Goal: Information Seeking & Learning: Learn about a topic

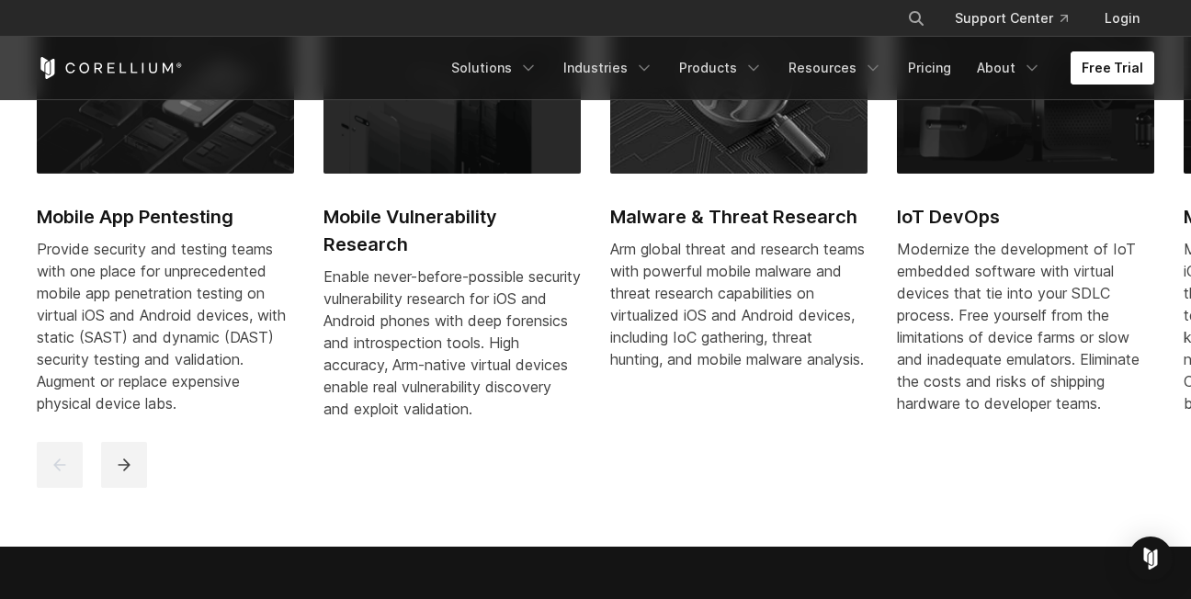
click at [1087, 67] on link "Free Trial" at bounding box center [1113, 67] width 84 height 33
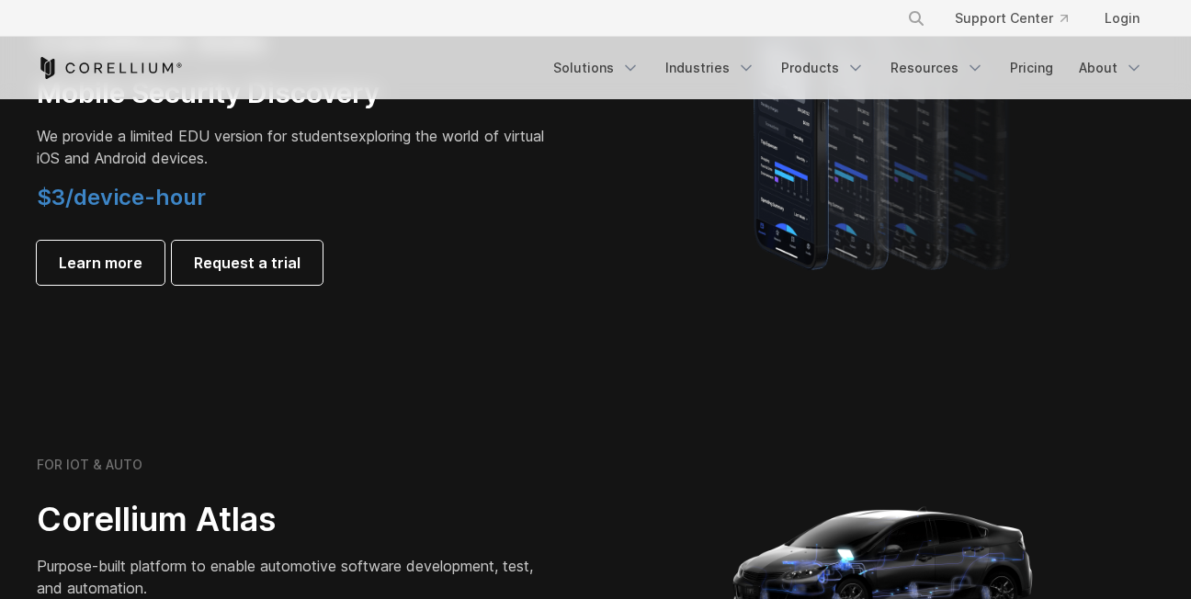
scroll to position [1460, 0]
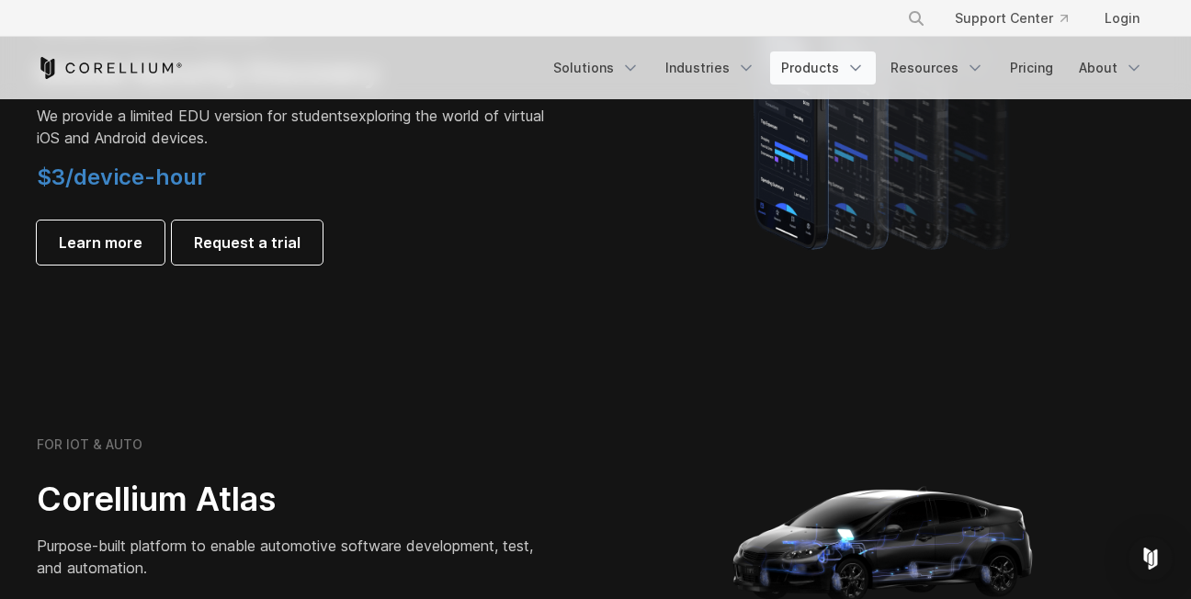
click at [816, 79] on link "Products" at bounding box center [823, 67] width 106 height 33
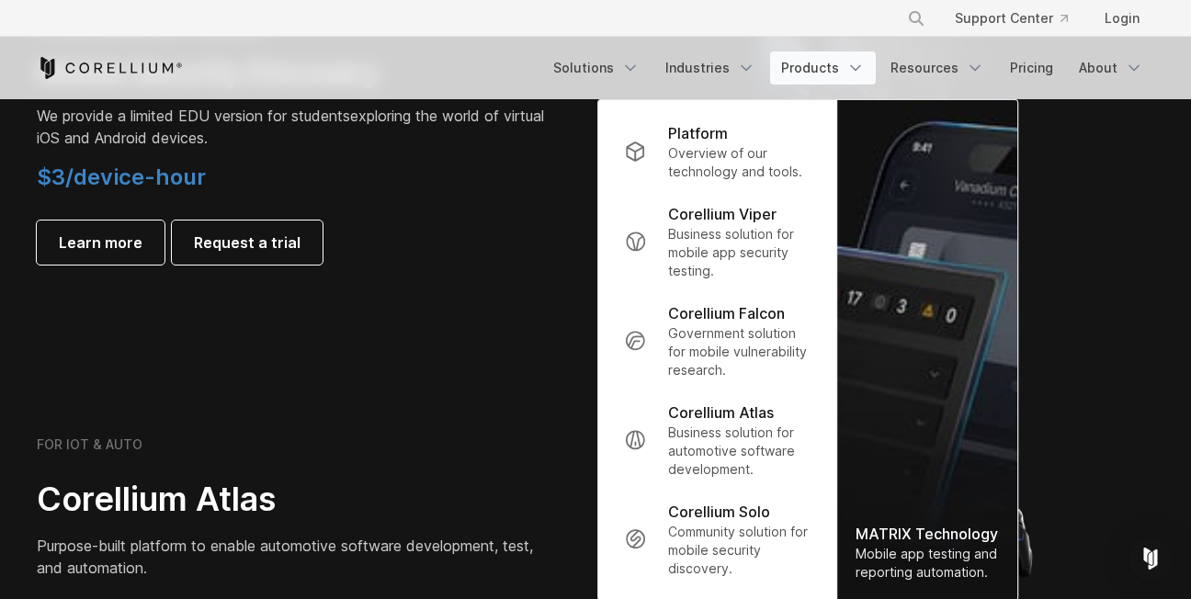
click at [816, 79] on link "Products" at bounding box center [823, 67] width 106 height 33
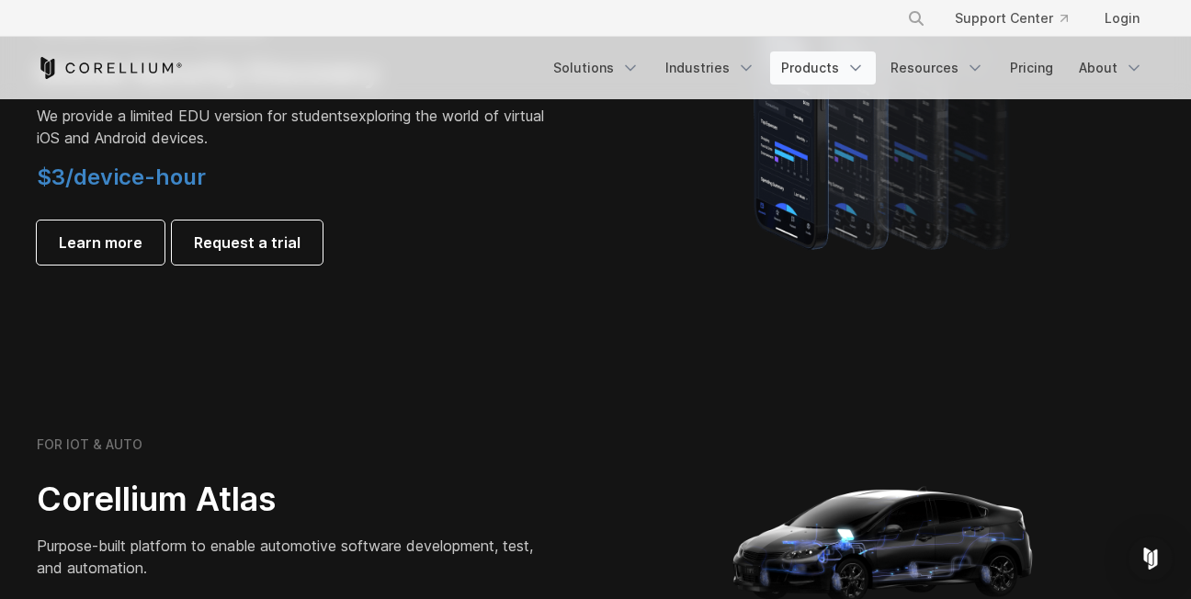
click at [816, 79] on link "Products" at bounding box center [823, 67] width 106 height 33
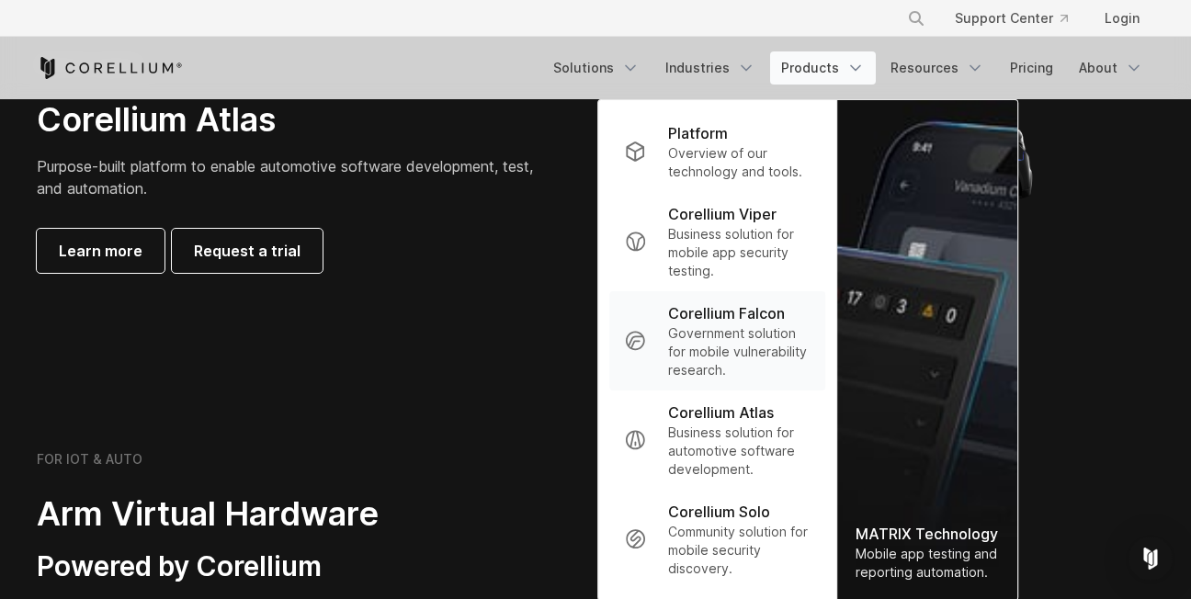
scroll to position [1862, 0]
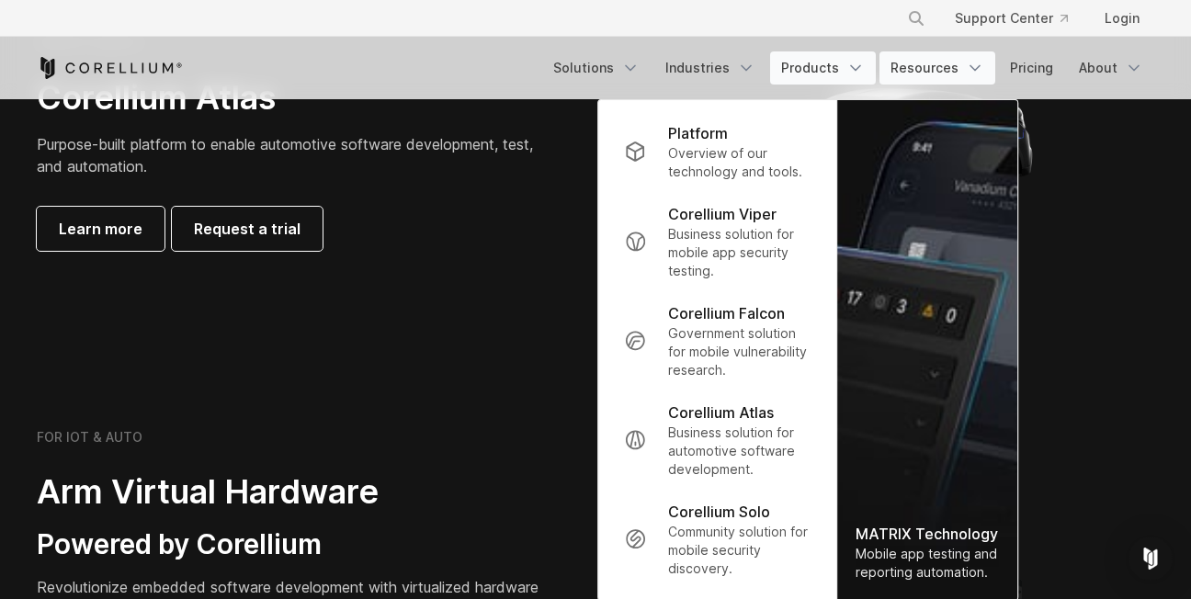
click at [946, 72] on link "Resources" at bounding box center [937, 67] width 116 height 33
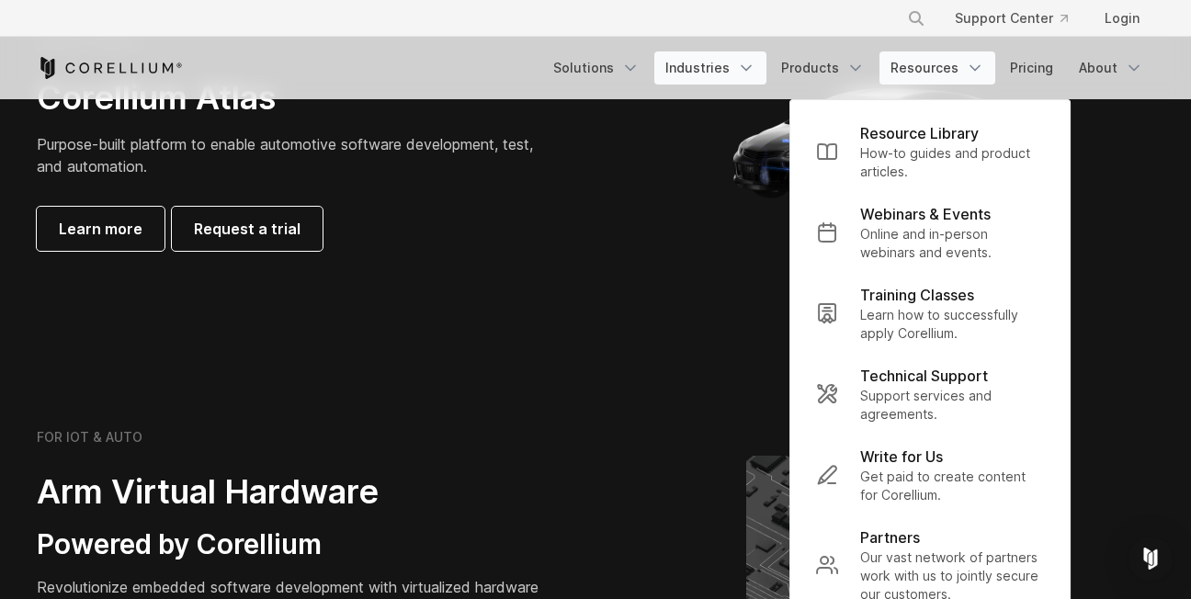
click at [729, 82] on link "Industries" at bounding box center [710, 67] width 112 height 33
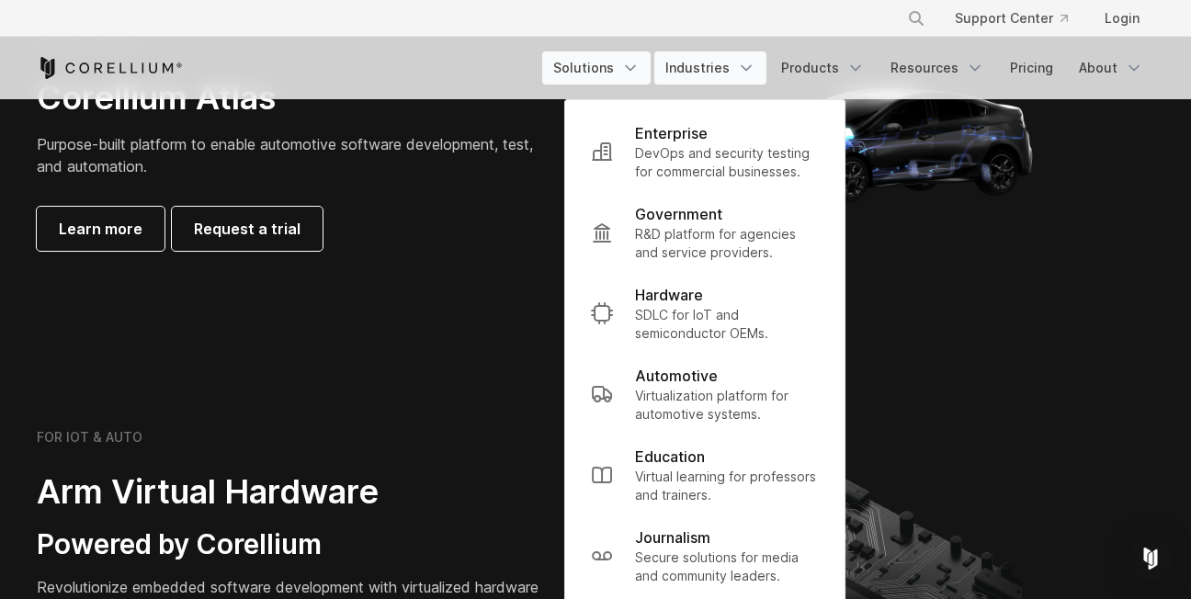
click at [636, 82] on link "Solutions" at bounding box center [596, 67] width 108 height 33
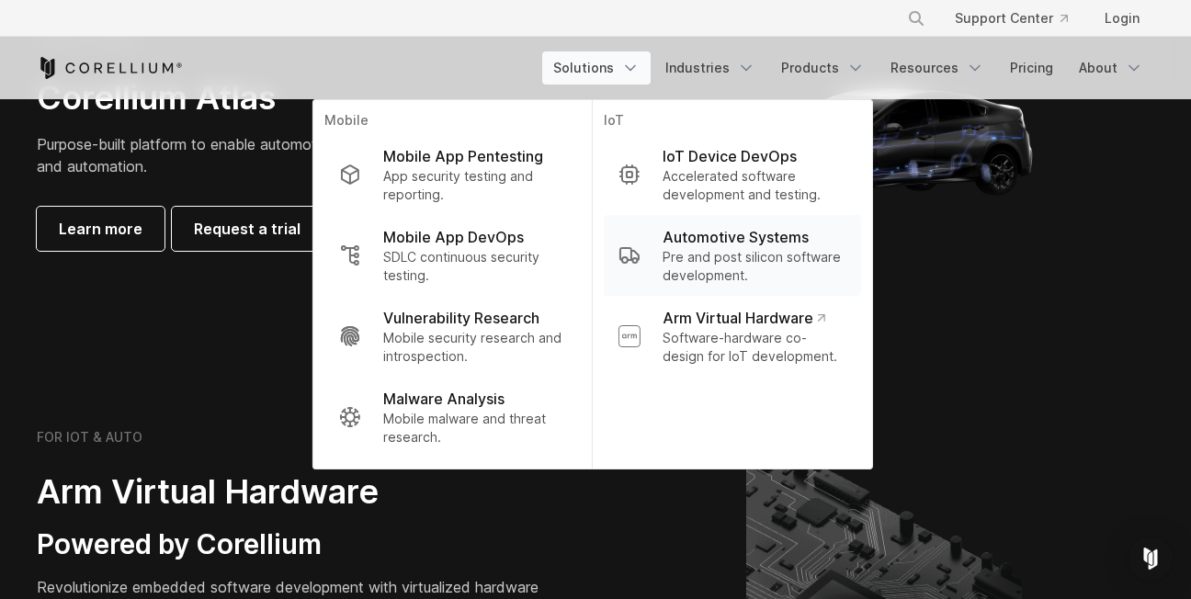
click at [734, 241] on p "Automotive Systems" at bounding box center [736, 237] width 146 height 22
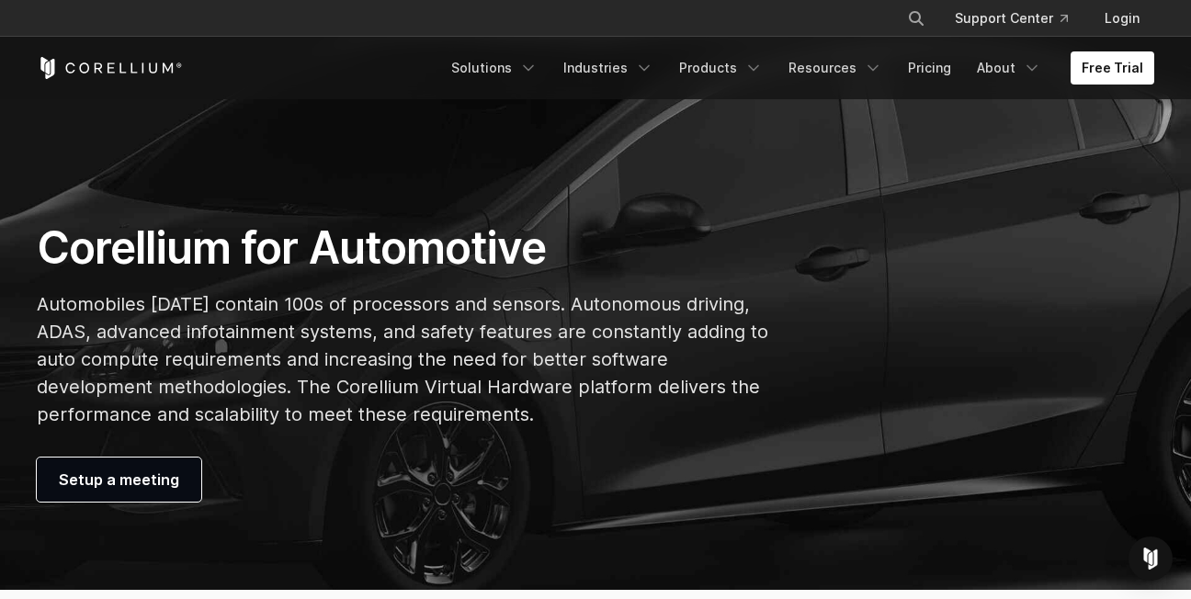
scroll to position [462, 0]
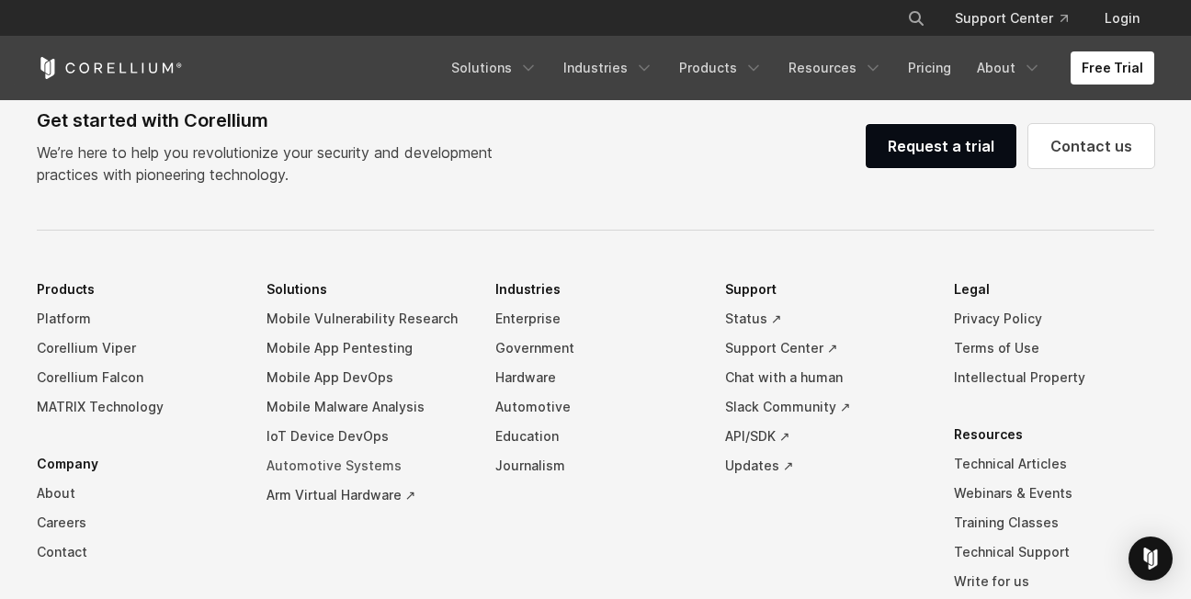
scroll to position [4100, 0]
